Goal: Task Accomplishment & Management: Use online tool/utility

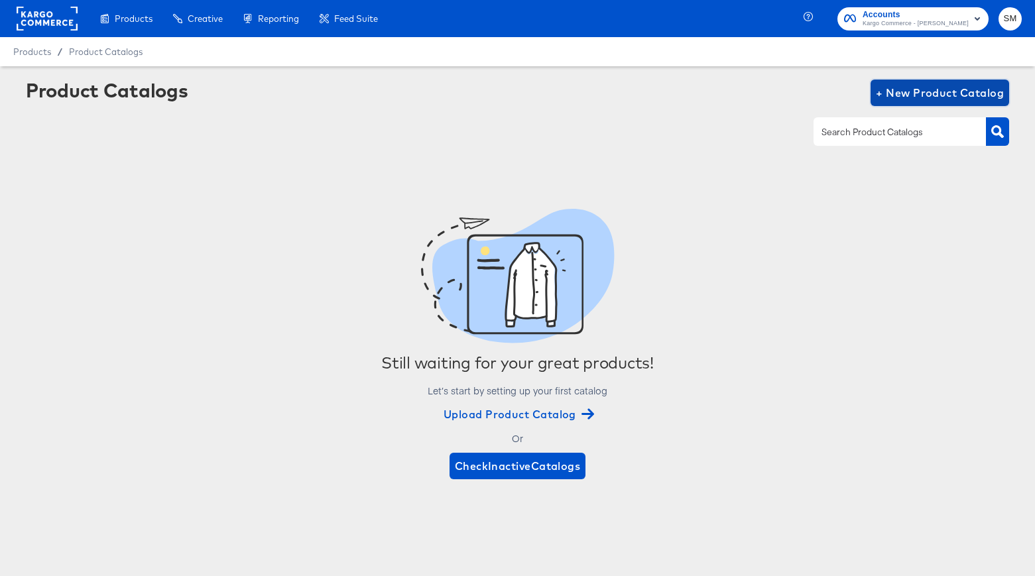
click at [919, 102] on button "+ New Product Catalog" at bounding box center [940, 93] width 139 height 27
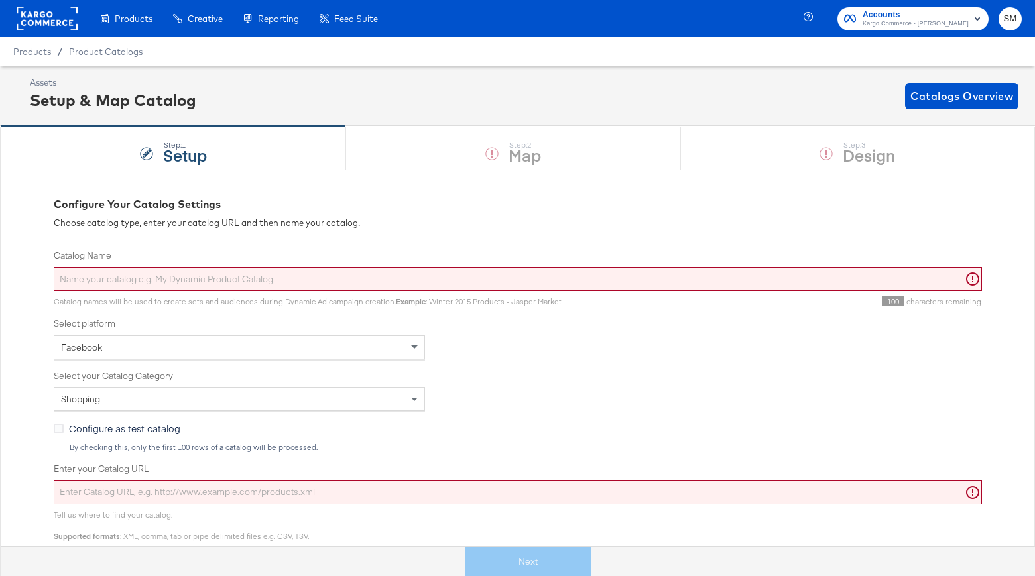
click at [485, 283] on input "Catalog Name" at bounding box center [518, 279] width 929 height 25
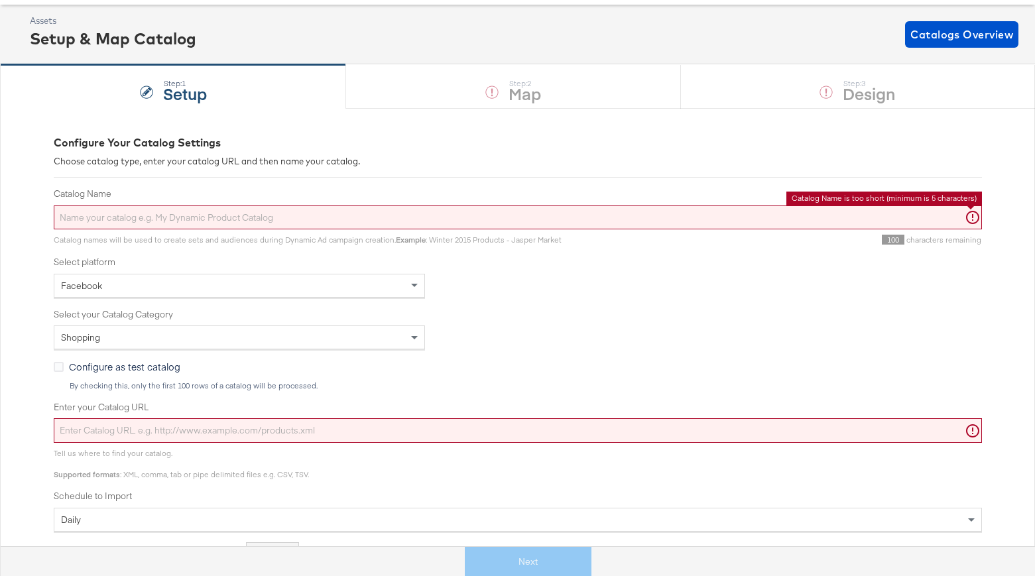
scroll to position [68, 0]
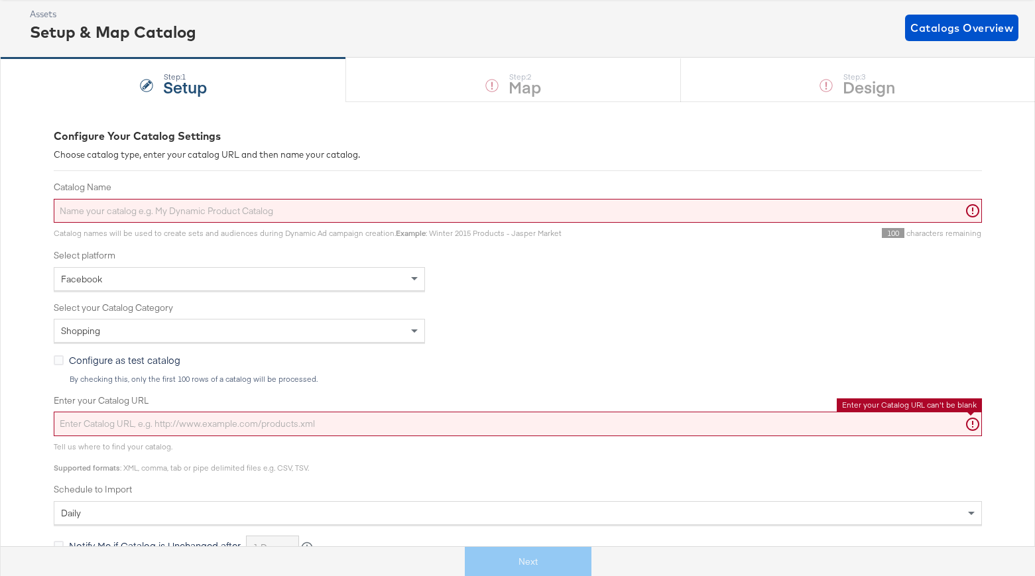
click at [255, 422] on input "Enter your Catalog URL" at bounding box center [518, 424] width 929 height 25
paste input "[URL][DOMAIN_NAME]"
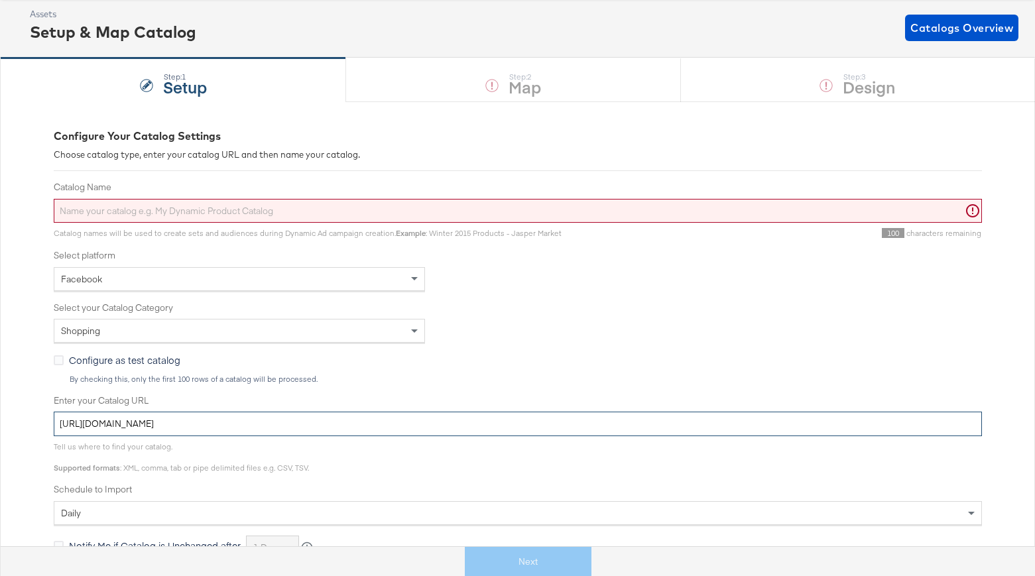
drag, startPoint x: 426, startPoint y: 425, endPoint x: 152, endPoint y: 384, distance: 277.0
click at [23, 421] on div "Configure Your Catalog Settings Choose catalog type, enter your catalog URL and…" at bounding box center [517, 433] width 1035 height 665
click at [401, 432] on input "[URL][DOMAIN_NAME]" at bounding box center [518, 424] width 929 height 25
drag, startPoint x: 413, startPoint y: 427, endPoint x: 48, endPoint y: 425, distance: 365.5
click at [48, 425] on div "Configure Your Catalog Settings Choose catalog type, enter your catalog URL and…" at bounding box center [517, 433] width 1035 height 665
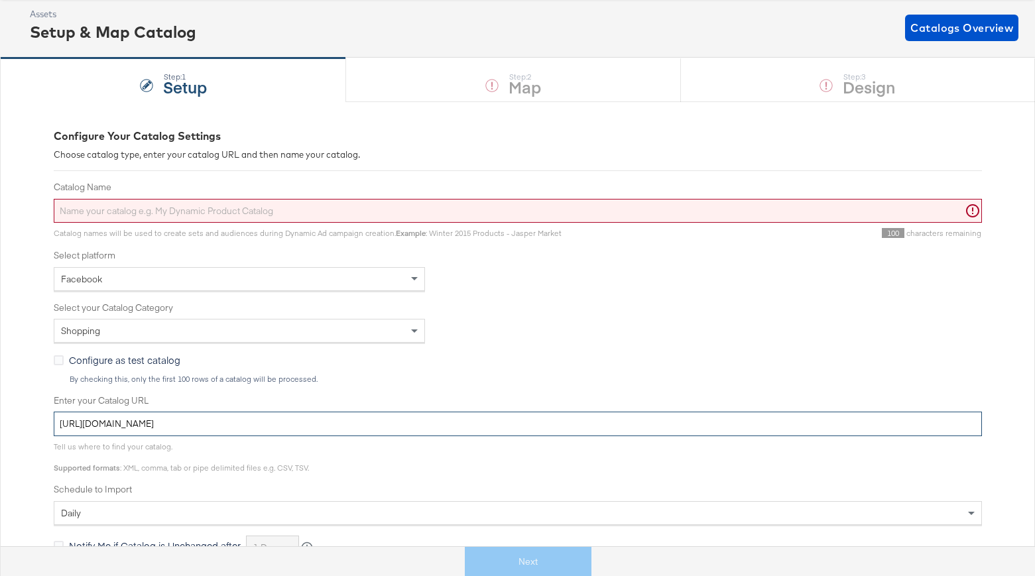
paste input "[DOMAIN_NAME][URL]"
type input "[URL][DOMAIN_NAME]"
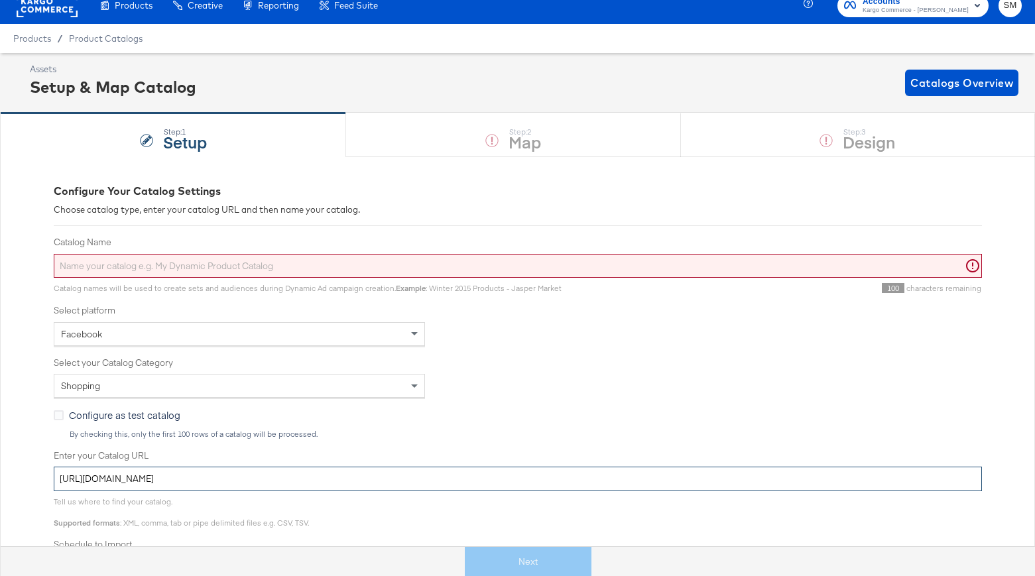
scroll to position [0, 0]
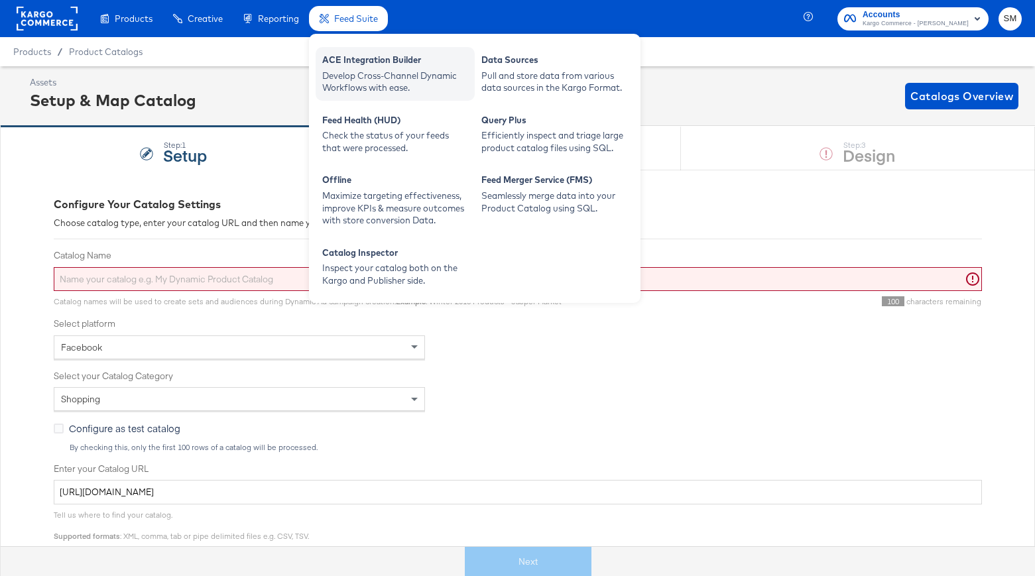
click at [400, 74] on div "Develop Cross-Channel Dynamic Workflows with ease." at bounding box center [395, 82] width 146 height 25
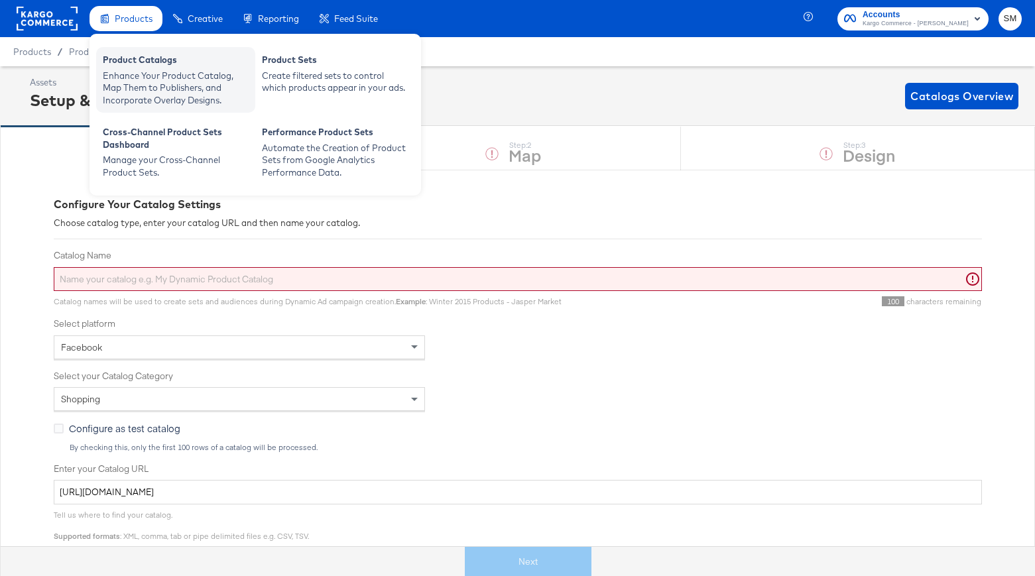
click at [124, 81] on div "Enhance Your Product Catalog, Map Them to Publishers, and Incorporate Overlay D…" at bounding box center [176, 88] width 146 height 37
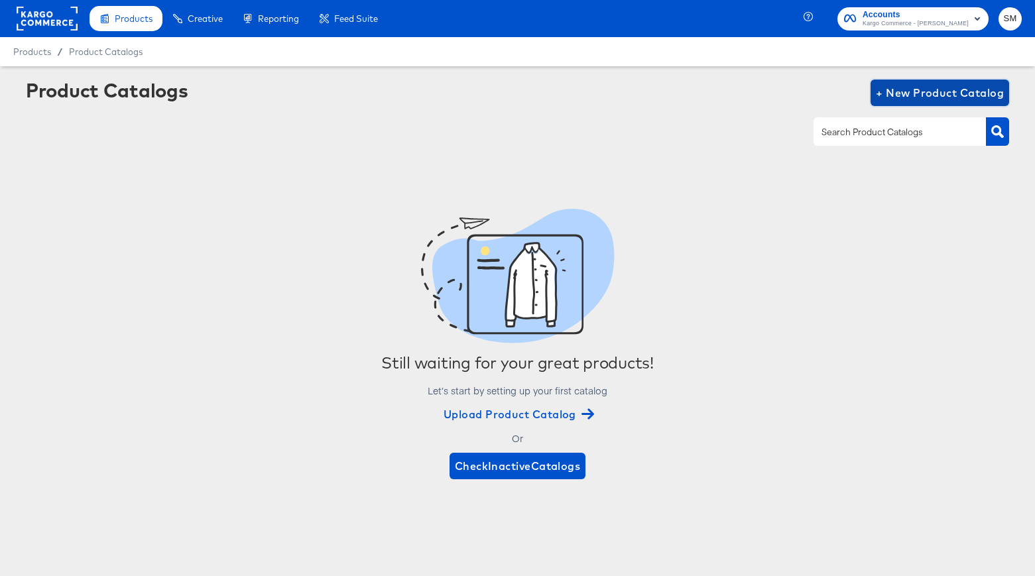
click at [915, 100] on span "+ New Product Catalog" at bounding box center [940, 93] width 128 height 19
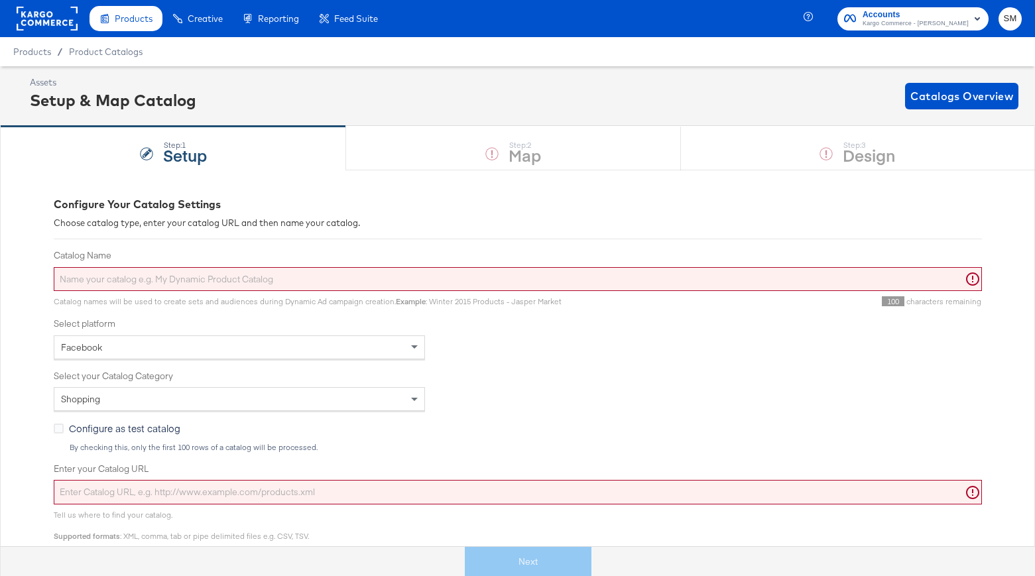
click at [521, 156] on div "Step: 1 Setup Step: 2 Map Step: 3 Design" at bounding box center [517, 148] width 1035 height 44
click at [175, 291] on div "Catalog Name Catalog names will be used to create sets and audiences during Dyn…" at bounding box center [518, 278] width 929 height 58
click at [177, 287] on input "Catalog Name" at bounding box center [518, 279] width 929 height 25
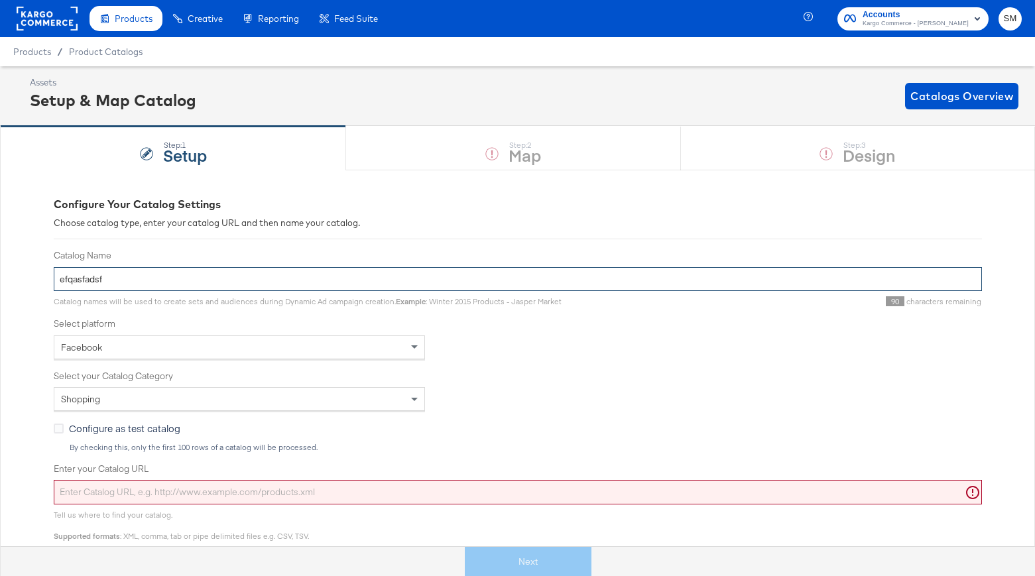
type input "efqasfadsf"
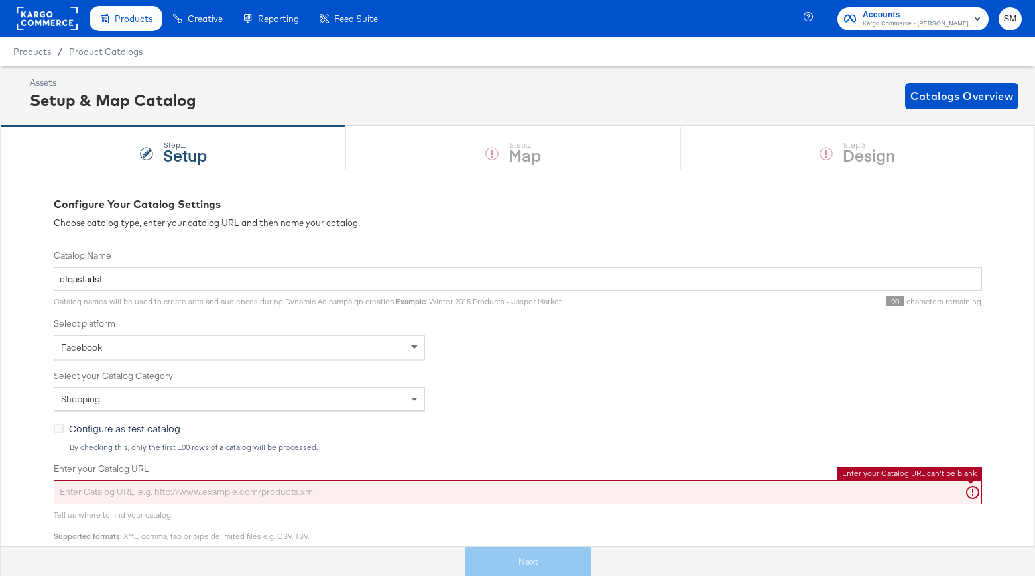
click at [201, 499] on input "Enter your Catalog URL" at bounding box center [518, 492] width 929 height 25
paste input "[URL][DOMAIN_NAME]"
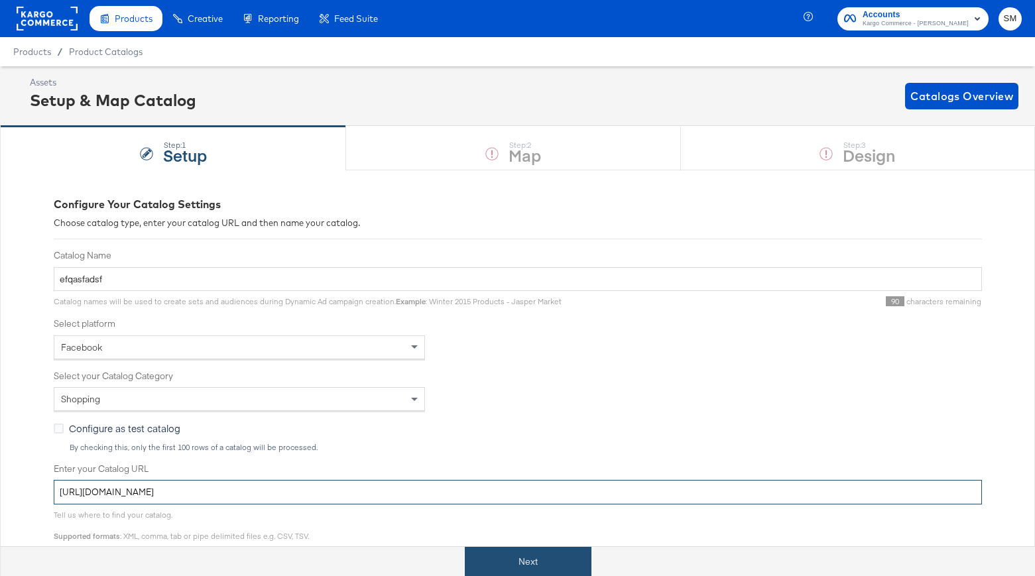
scroll to position [88, 0]
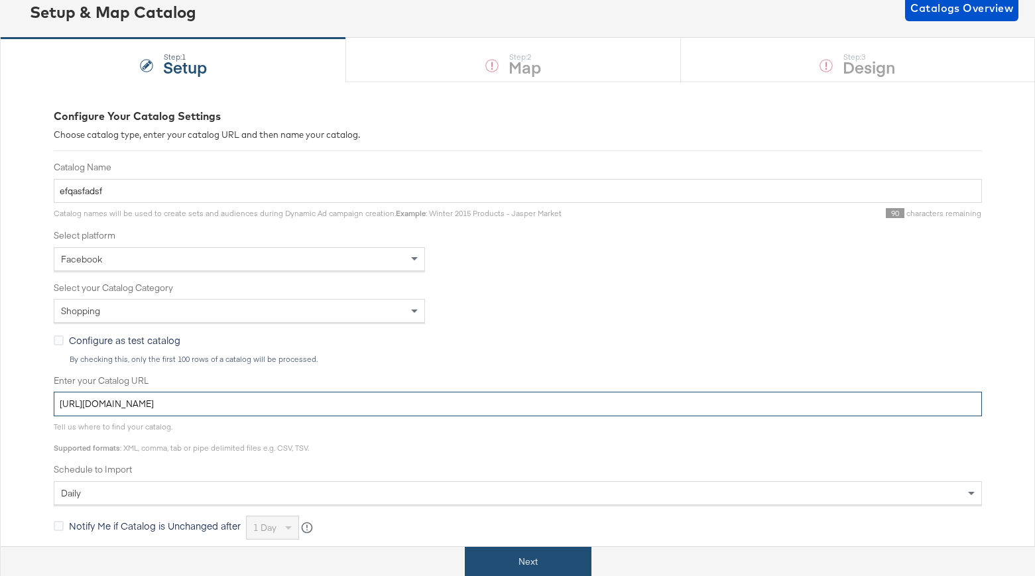
type input "[URL][DOMAIN_NAME]"
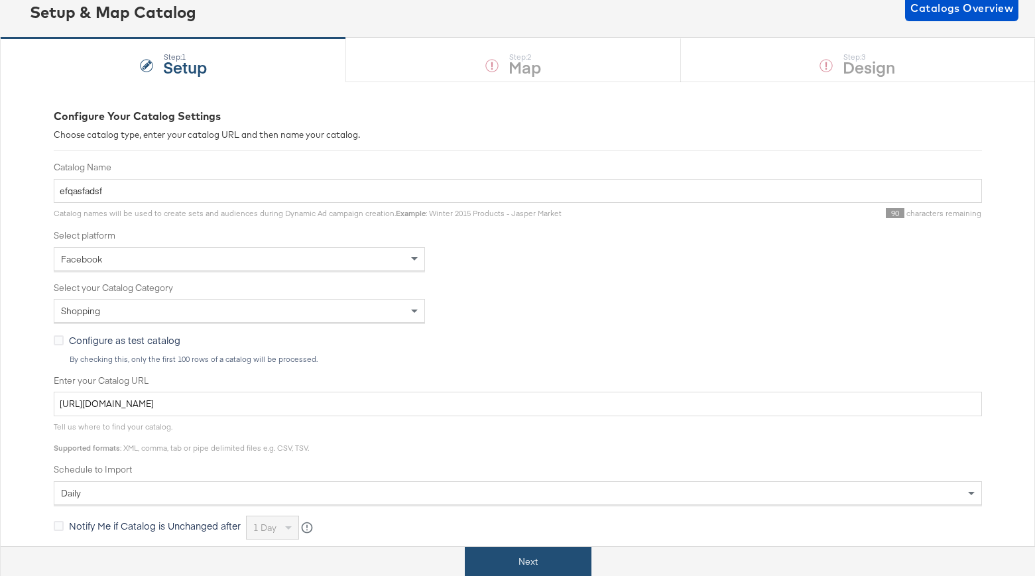
click at [513, 561] on button "Next" at bounding box center [528, 562] width 127 height 30
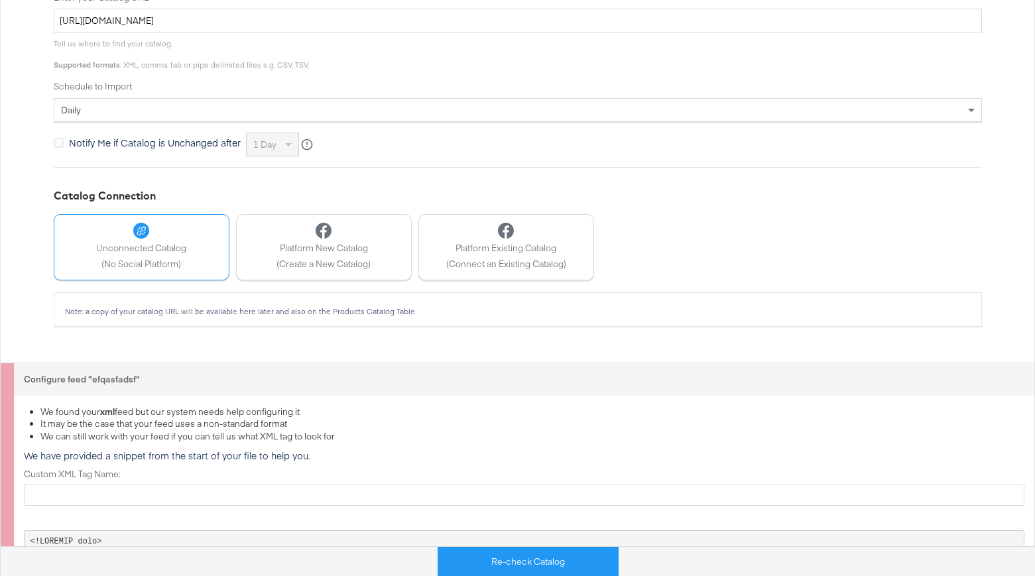
scroll to position [469, 0]
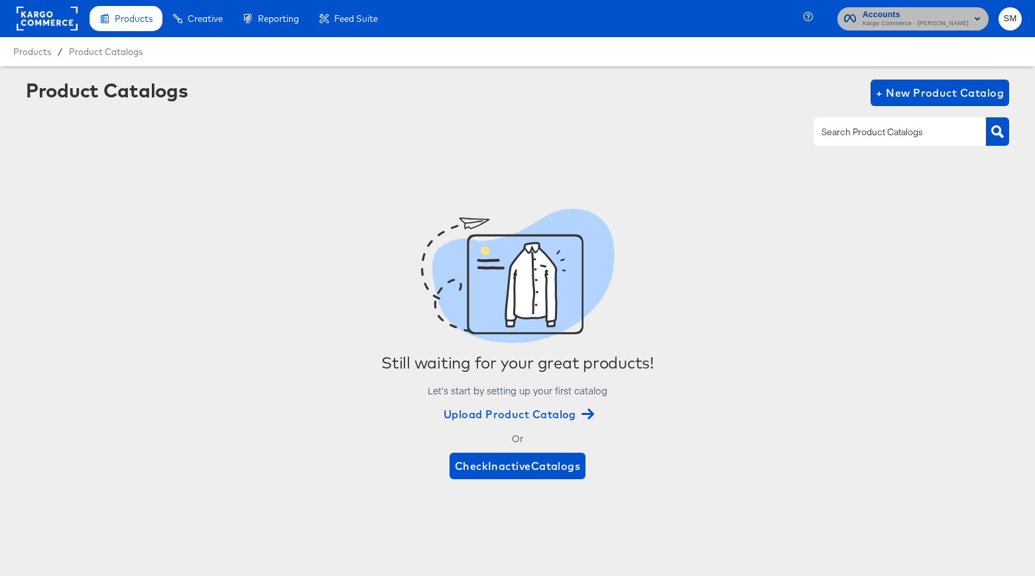
click at [893, 20] on span "Kargo Commerce - [PERSON_NAME]" at bounding box center [916, 24] width 106 height 11
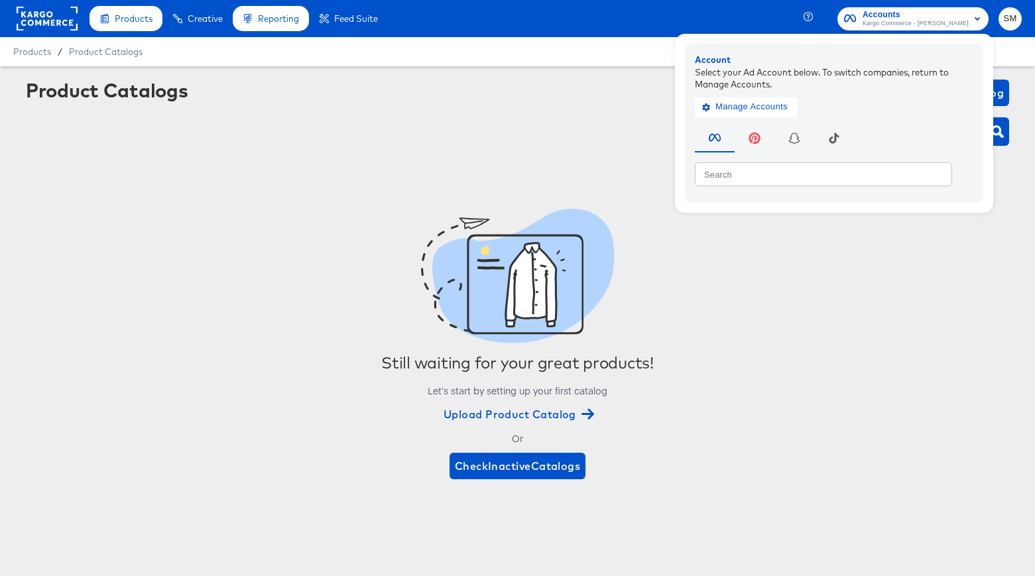
drag, startPoint x: 524, startPoint y: 119, endPoint x: 261, endPoint y: 7, distance: 285.9
click at [511, 113] on div "Product Catalogs + New Product Catalog" at bounding box center [518, 120] width 984 height 81
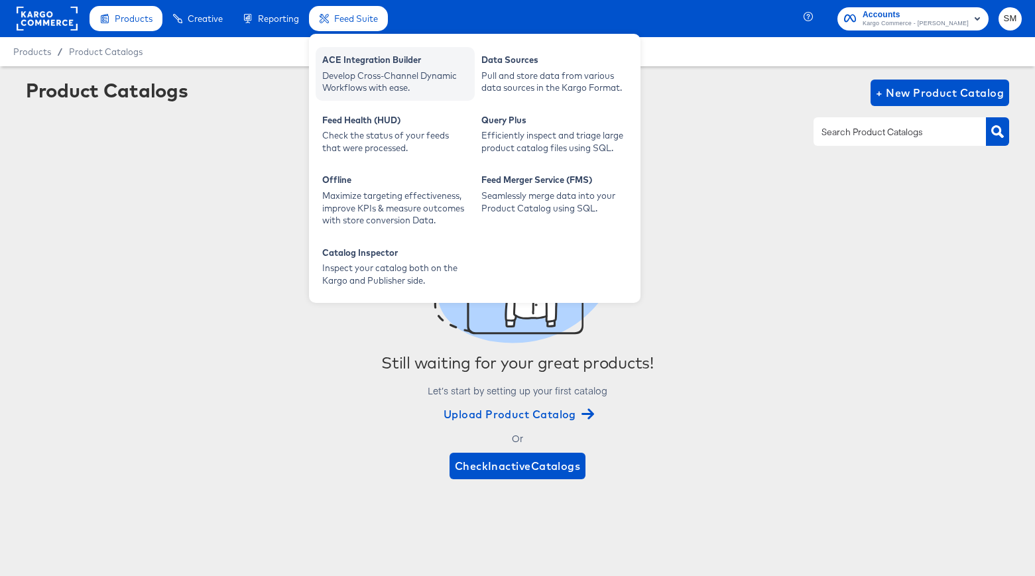
click at [332, 70] on div "Develop Cross-Channel Dynamic Workflows with ease." at bounding box center [395, 82] width 146 height 25
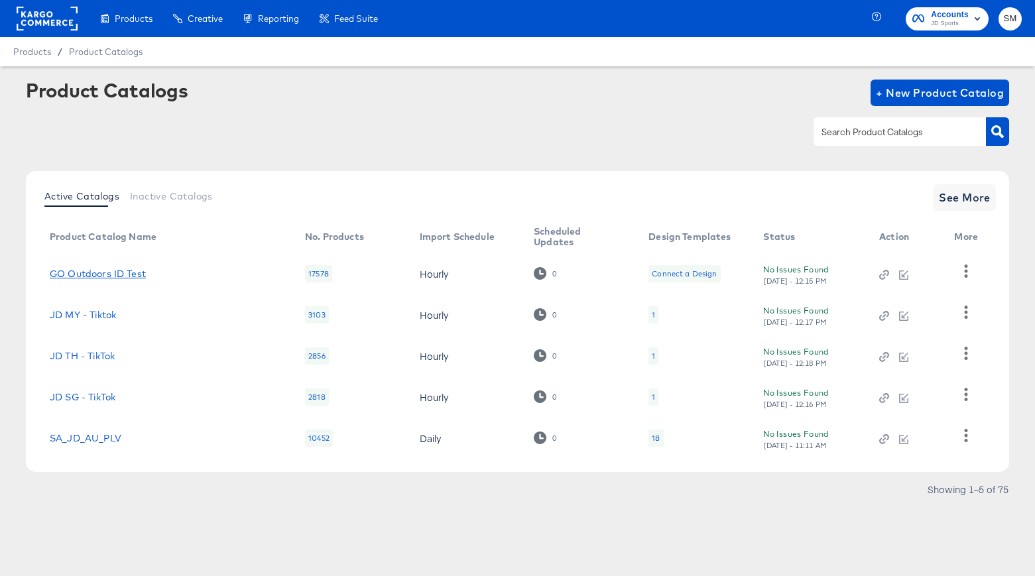
click at [99, 271] on link "GO Outdoors ID Test" at bounding box center [98, 274] width 96 height 11
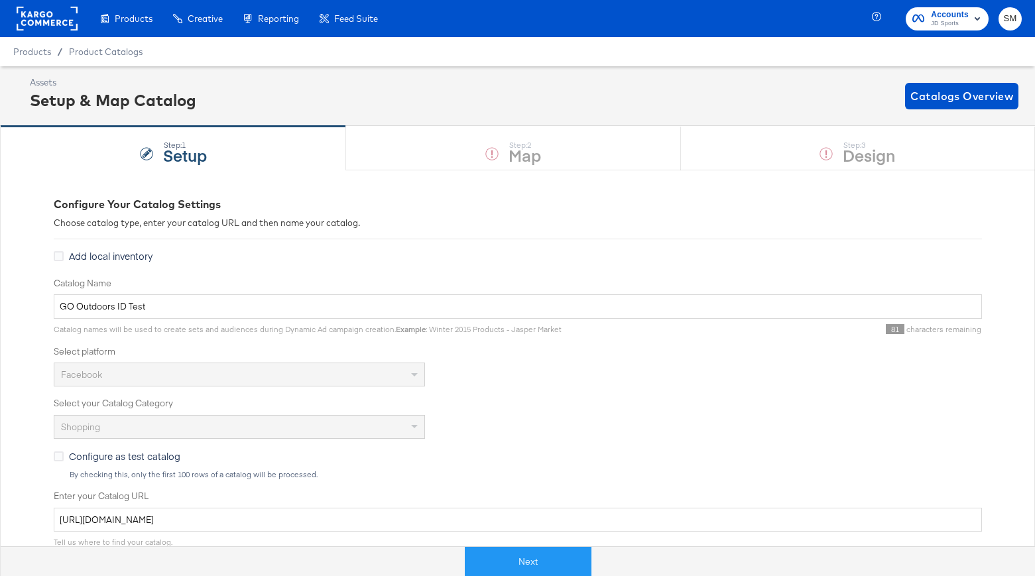
click at [512, 133] on div "Step: 1 Setup Step: 2 Map Step: 3 Design" at bounding box center [517, 148] width 1035 height 44
click at [533, 560] on button "Next" at bounding box center [528, 562] width 127 height 30
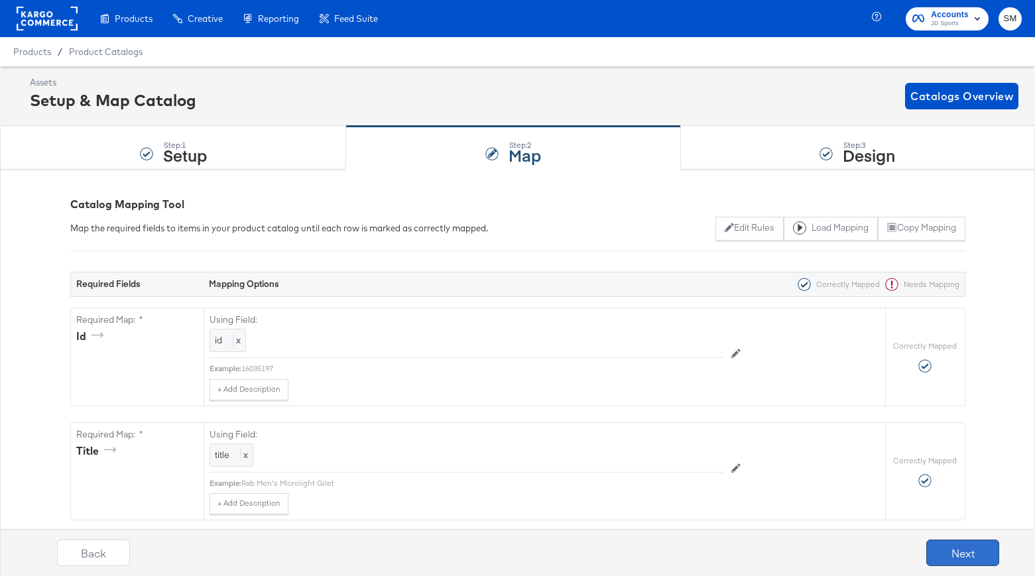
click at [965, 552] on button "Next" at bounding box center [963, 553] width 73 height 27
